Goal: Task Accomplishment & Management: Manage account settings

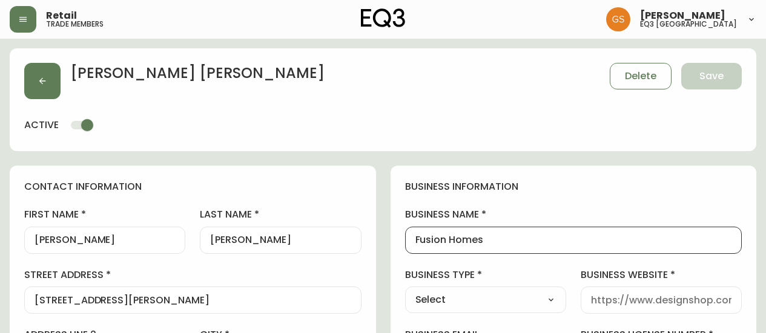
select select "ON"
select select "CA"
select select "CA_EN"
select select "Other"
select select "cjw10z96q005b6gs00r6w7pwt"
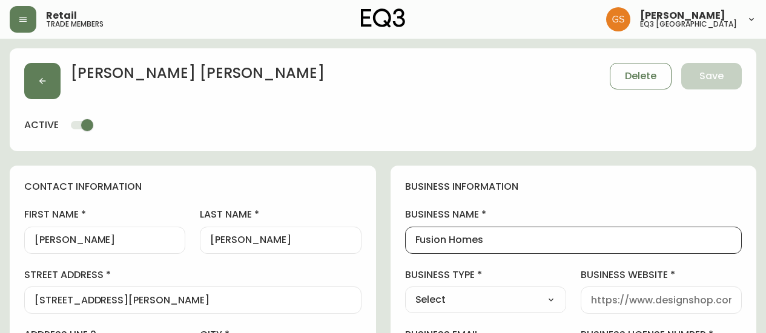
select select "false"
